Goal: Information Seeking & Learning: Check status

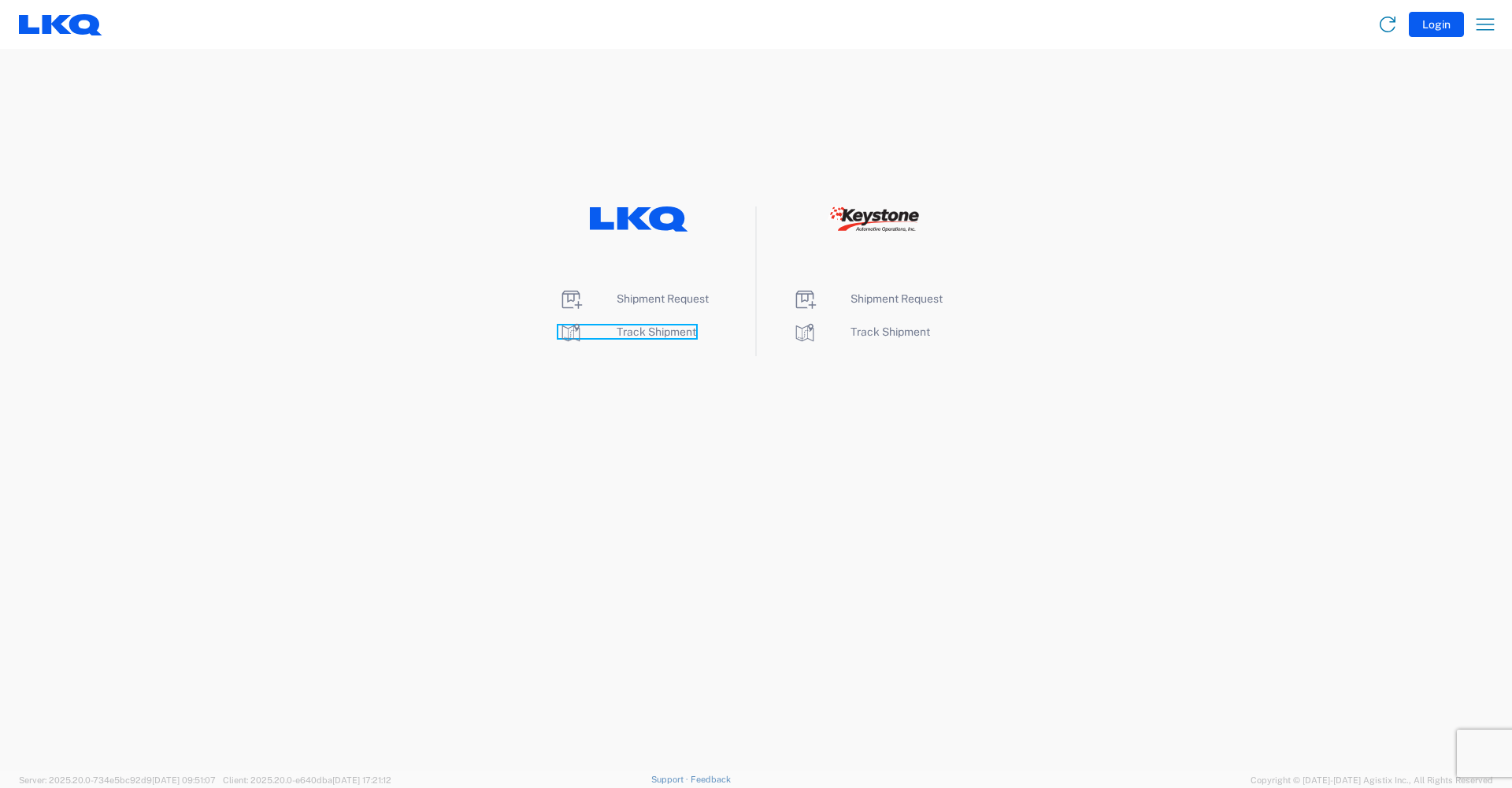
click at [657, 336] on span "Track Shipment" at bounding box center [656, 331] width 79 height 13
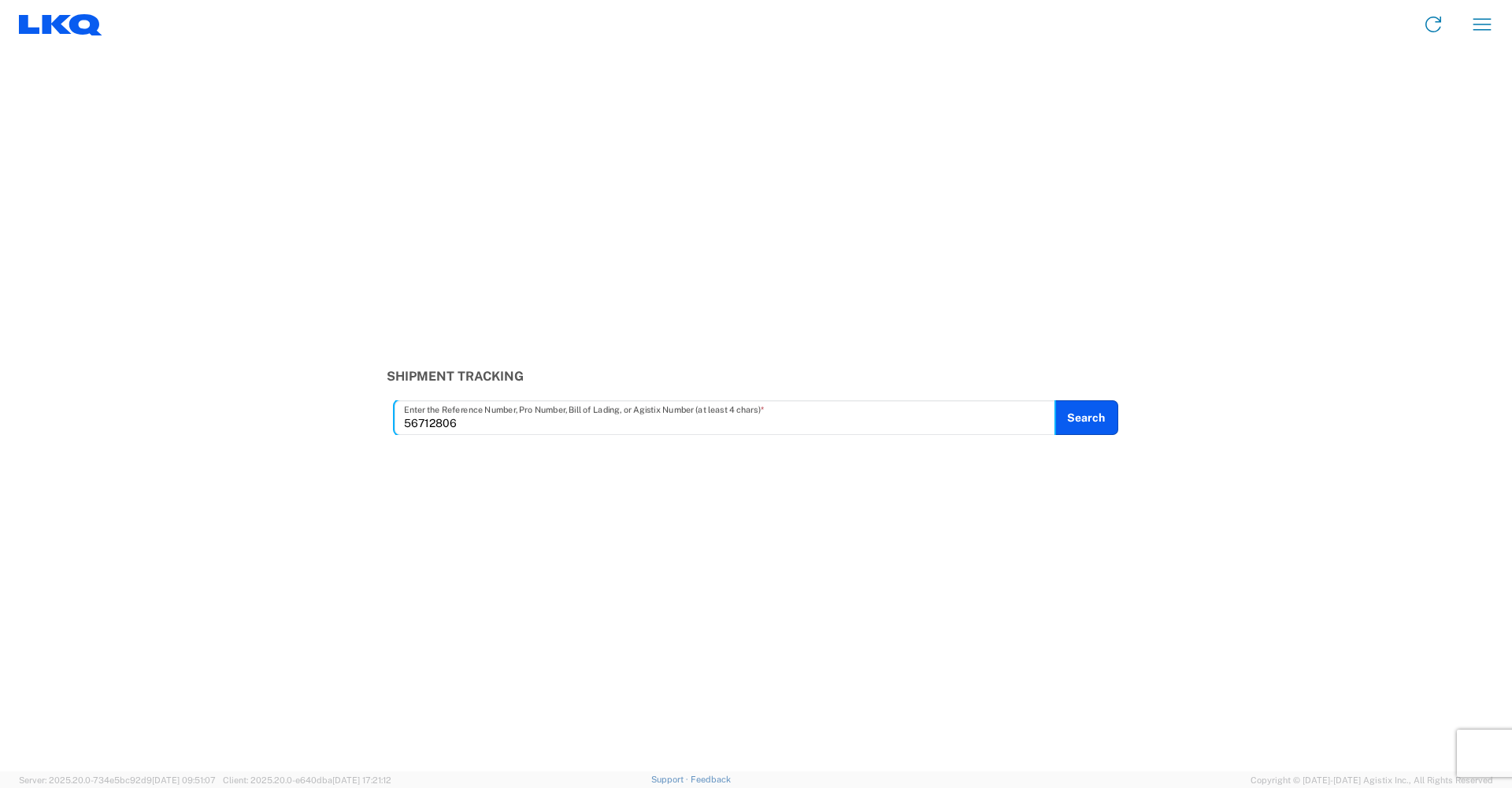
type input "56712806"
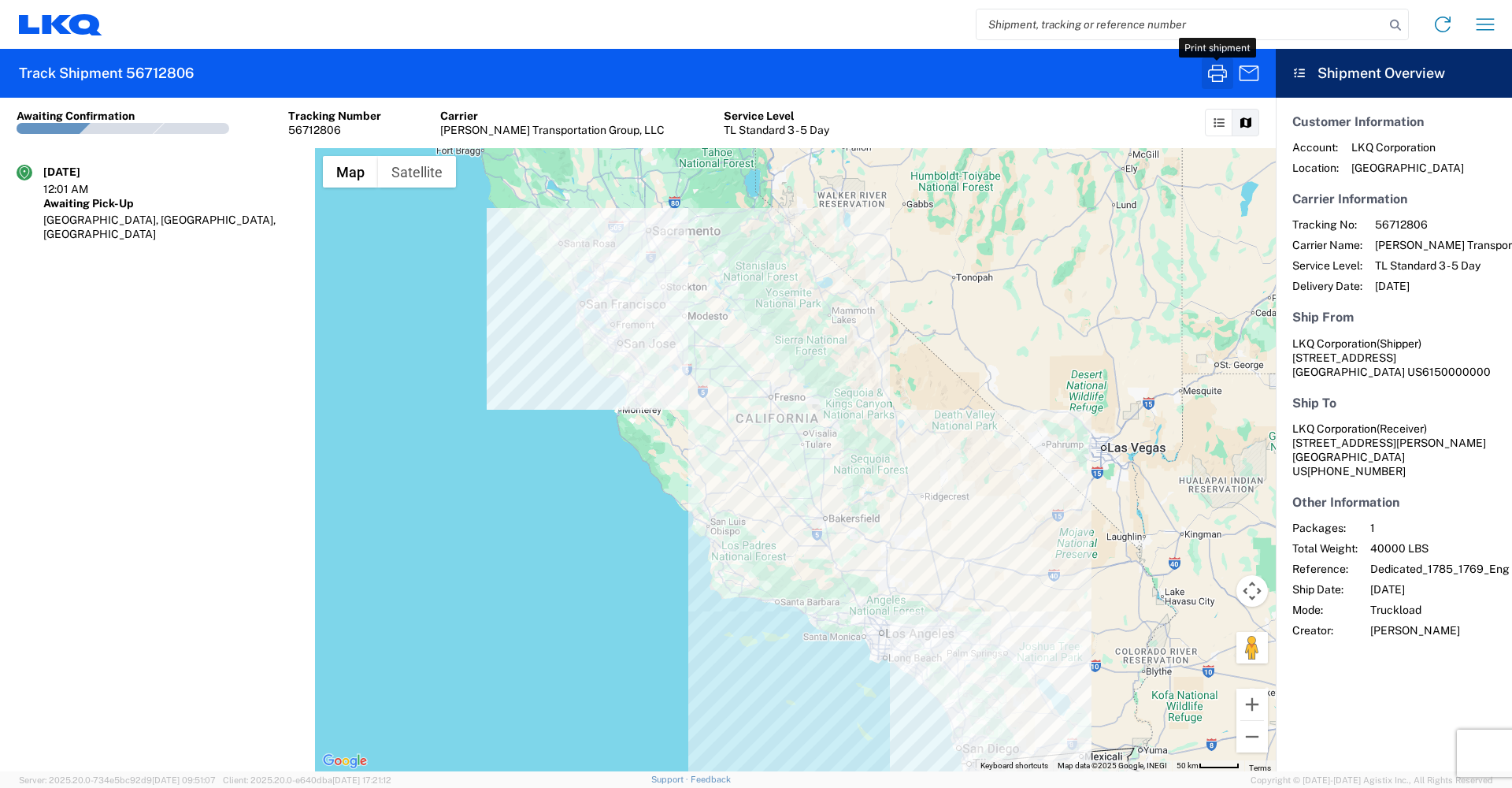
click at [1221, 74] on icon "button" at bounding box center [1217, 74] width 25 height 25
